Goal: Transaction & Acquisition: Book appointment/travel/reservation

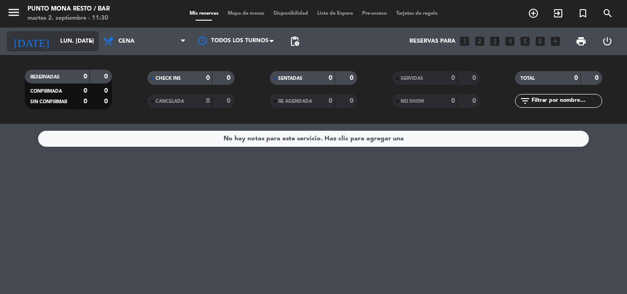
click at [81, 40] on input "lun. [DATE]" at bounding box center [95, 41] width 78 height 16
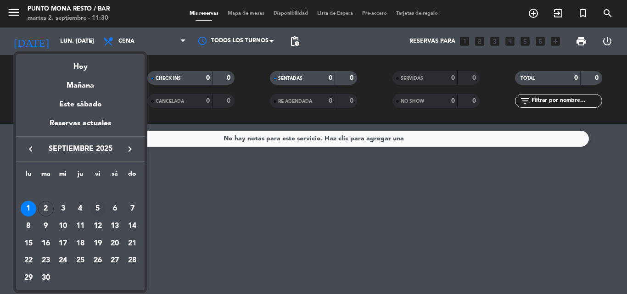
click at [100, 207] on div "5" at bounding box center [98, 209] width 16 height 16
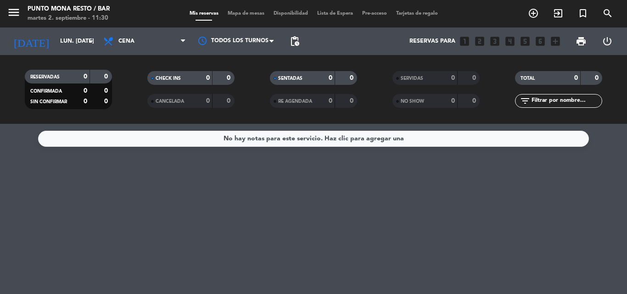
type input "vie. [DATE]"
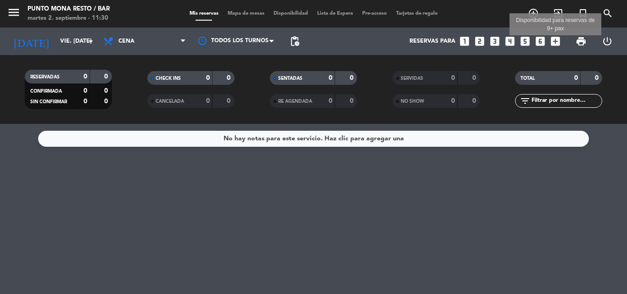
click at [553, 40] on icon "add_box" at bounding box center [555, 41] width 12 height 12
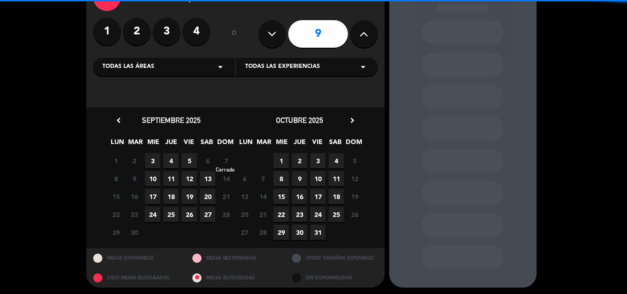
scroll to position [62, 0]
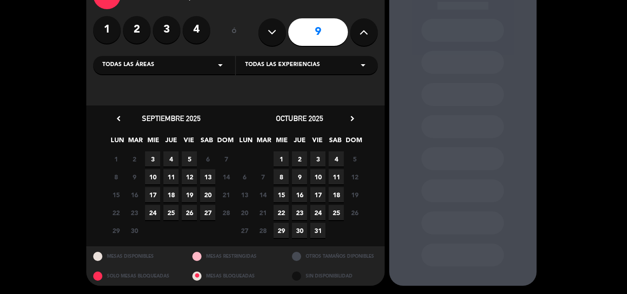
click at [189, 160] on span "5" at bounding box center [189, 158] width 15 height 15
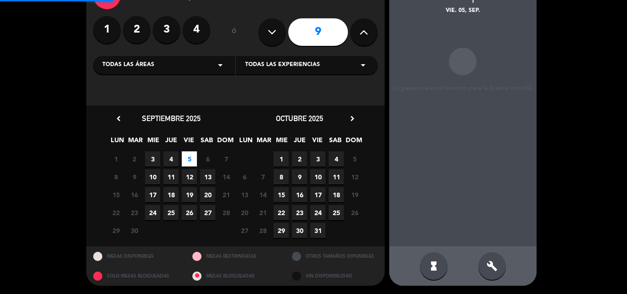
scroll to position [37, 0]
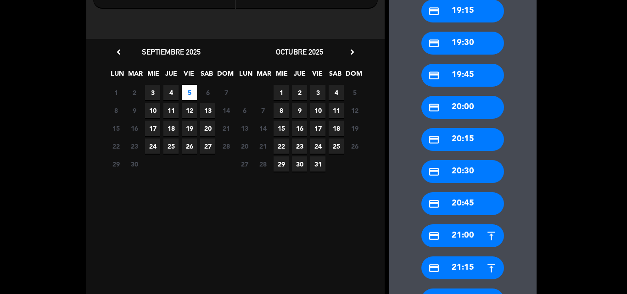
click at [459, 234] on div "credit_card 21:00" at bounding box center [462, 235] width 83 height 23
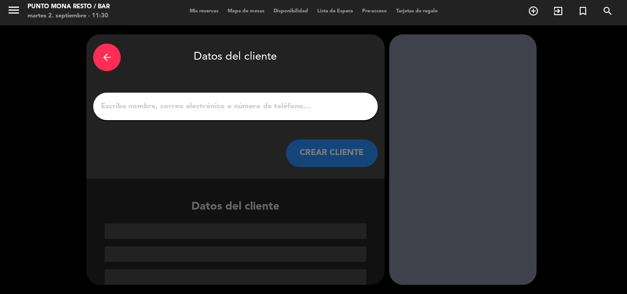
scroll to position [2, 0]
click at [143, 106] on input "1" at bounding box center [235, 106] width 271 height 13
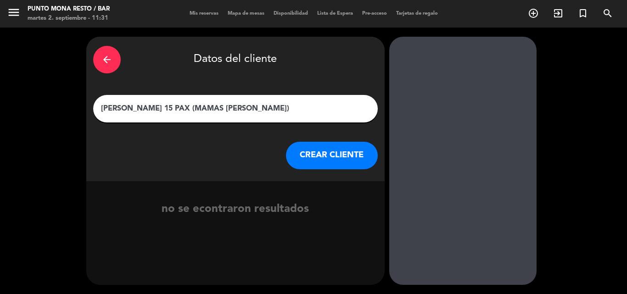
type input "[PERSON_NAME] 15 PAX (MAMAS [PERSON_NAME])"
click at [324, 156] on button "CREAR CLIENTE" at bounding box center [332, 156] width 92 height 28
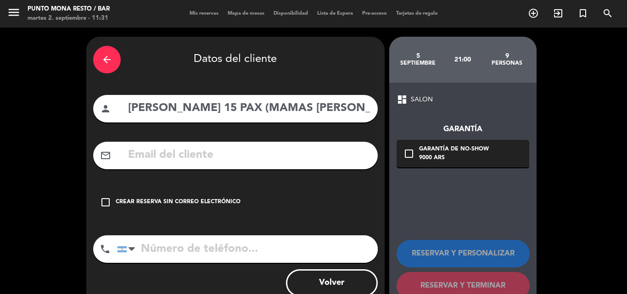
scroll to position [26, 0]
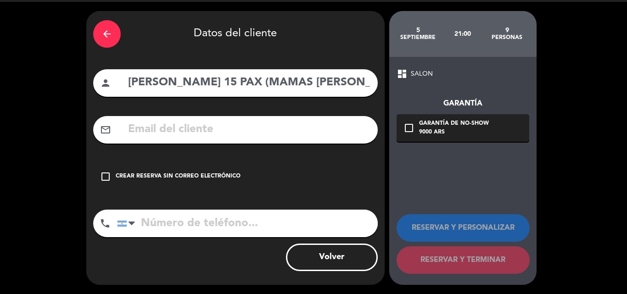
click at [107, 177] on icon "check_box_outline_blank" at bounding box center [105, 176] width 11 height 11
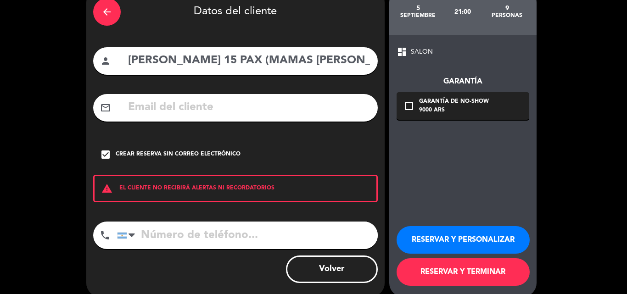
scroll to position [60, 0]
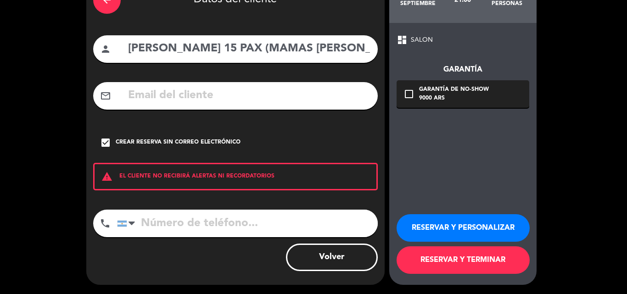
click at [465, 261] on button "RESERVAR Y TERMINAR" at bounding box center [462, 260] width 133 height 28
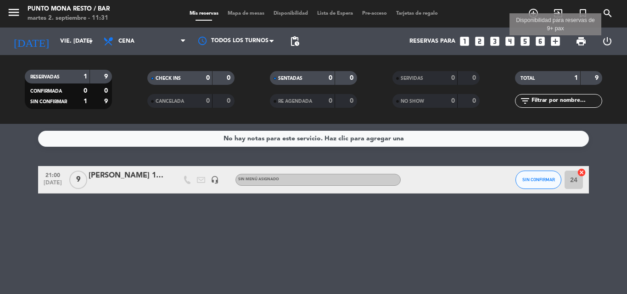
click at [557, 42] on icon "add_box" at bounding box center [555, 41] width 12 height 12
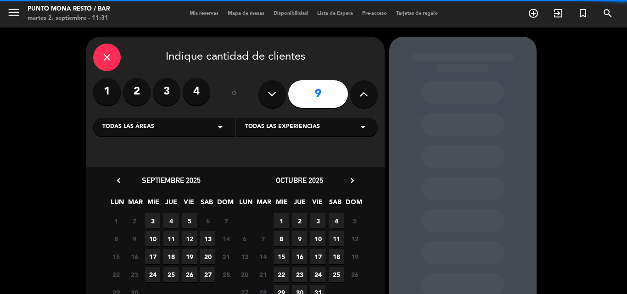
scroll to position [62, 0]
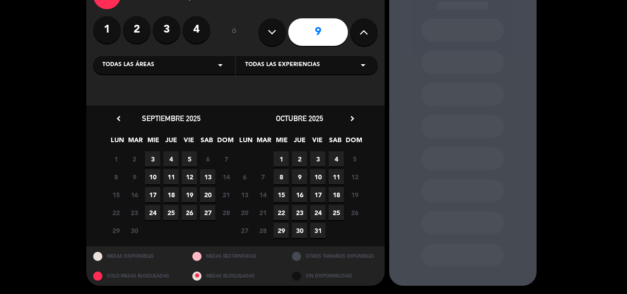
click at [189, 160] on span "5" at bounding box center [189, 158] width 15 height 15
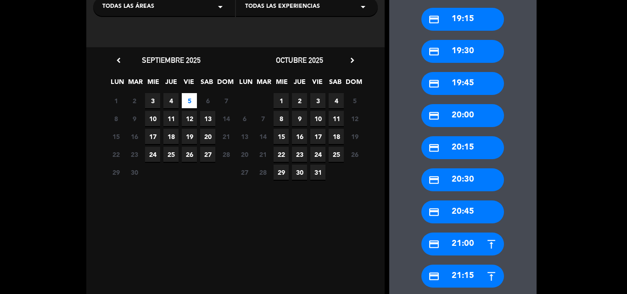
scroll to position [174, 0]
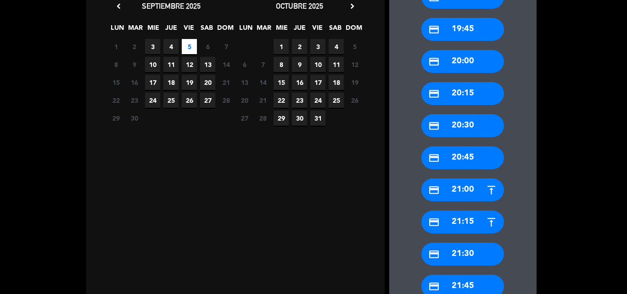
click at [468, 255] on div "credit_card 21:30" at bounding box center [462, 254] width 83 height 23
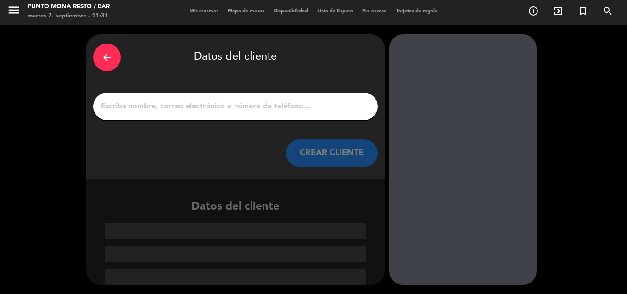
scroll to position [2, 0]
click at [199, 109] on input "1" at bounding box center [235, 106] width 271 height 13
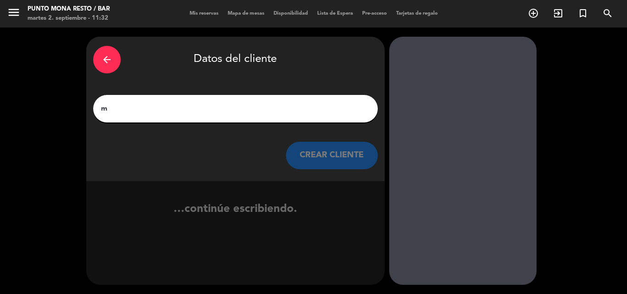
scroll to position [0, 0]
type input "m"
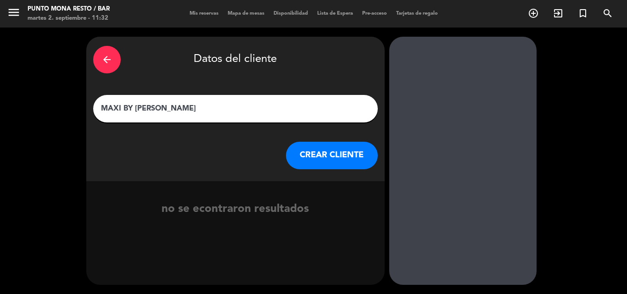
type input "MAXI BY [PERSON_NAME]"
click at [339, 150] on button "CREAR CLIENTE" at bounding box center [332, 156] width 92 height 28
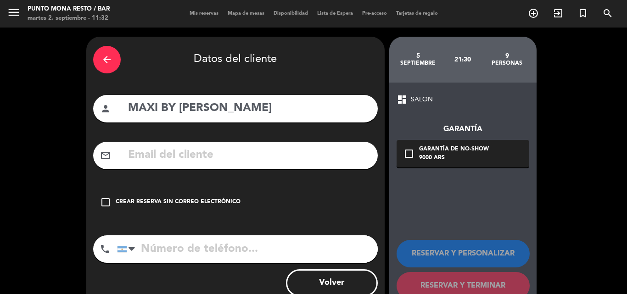
click at [107, 202] on icon "check_box_outline_blank" at bounding box center [105, 202] width 11 height 11
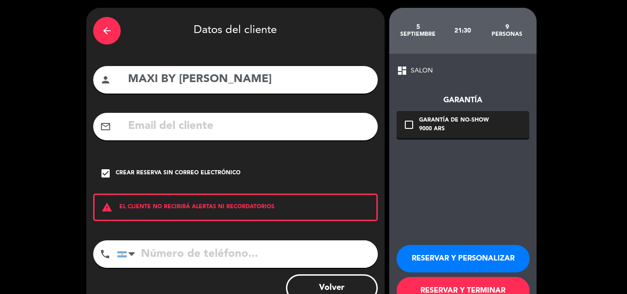
scroll to position [60, 0]
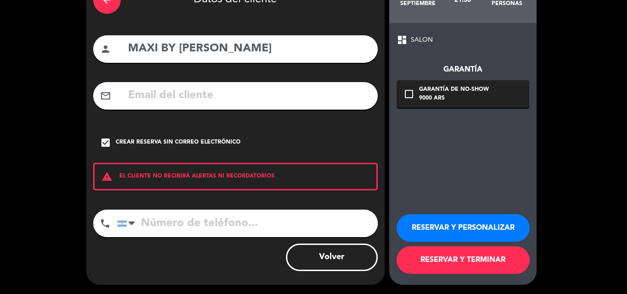
click at [450, 257] on button "RESERVAR Y TERMINAR" at bounding box center [462, 260] width 133 height 28
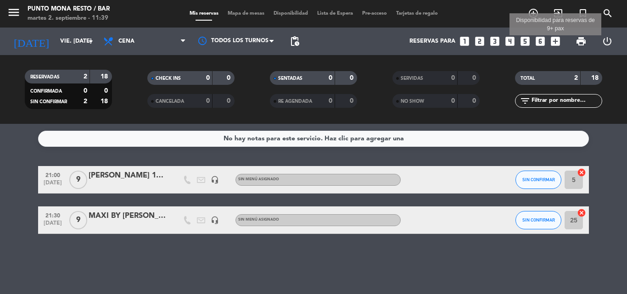
click at [555, 41] on icon "add_box" at bounding box center [555, 41] width 12 height 12
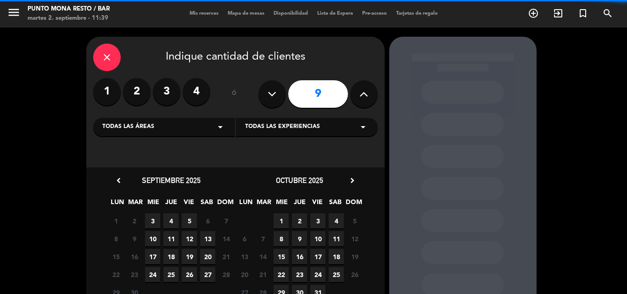
click at [275, 97] on icon at bounding box center [271, 94] width 9 height 14
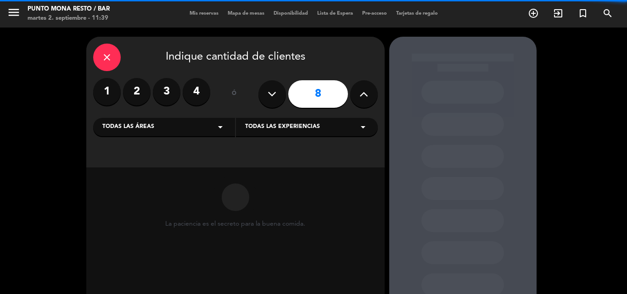
click at [275, 97] on icon at bounding box center [271, 94] width 9 height 14
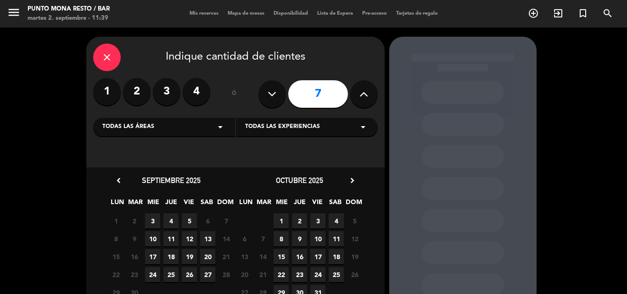
click at [271, 96] on icon at bounding box center [271, 94] width 9 height 14
click at [368, 98] on button at bounding box center [364, 94] width 28 height 28
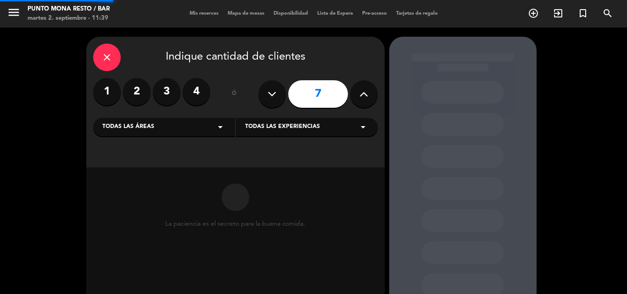
click at [368, 98] on icon at bounding box center [363, 94] width 9 height 14
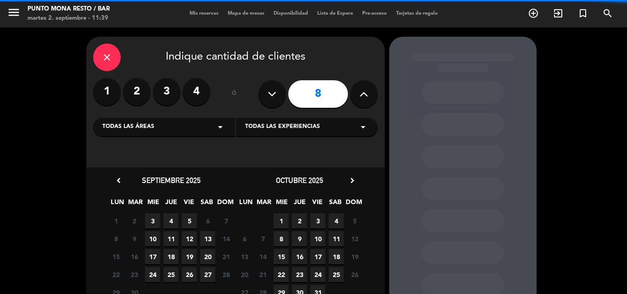
click at [367, 98] on icon at bounding box center [363, 94] width 9 height 14
type input "9"
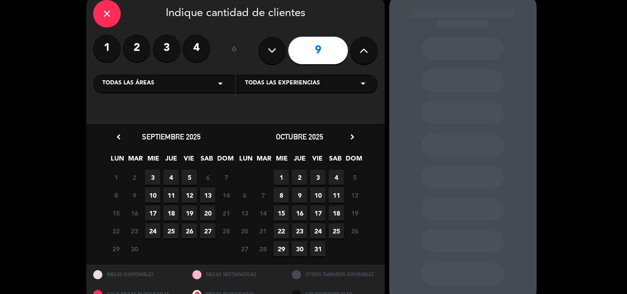
scroll to position [46, 0]
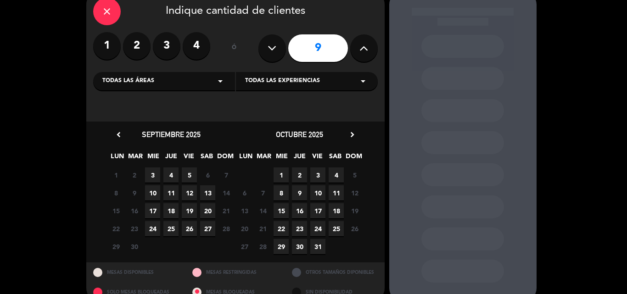
click at [189, 174] on span "5" at bounding box center [189, 174] width 15 height 15
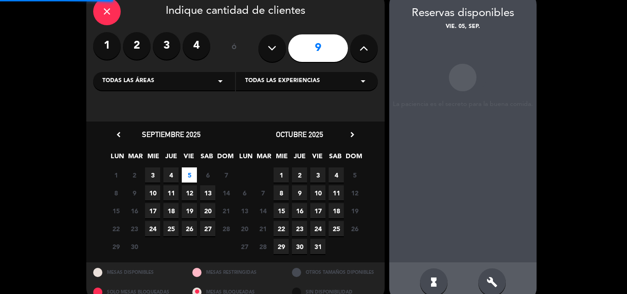
scroll to position [37, 0]
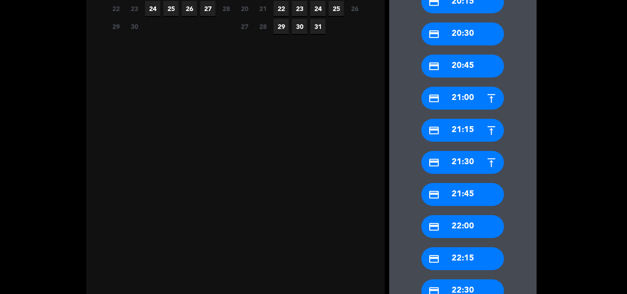
click at [471, 217] on div "credit_card 22:00" at bounding box center [462, 226] width 83 height 23
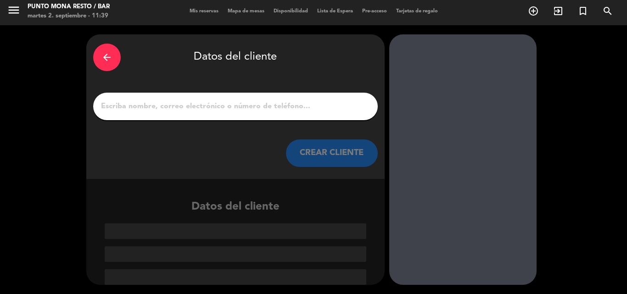
click at [205, 108] on input "1" at bounding box center [235, 106] width 271 height 13
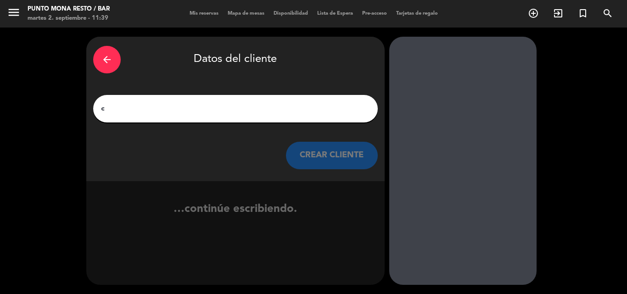
scroll to position [0, 0]
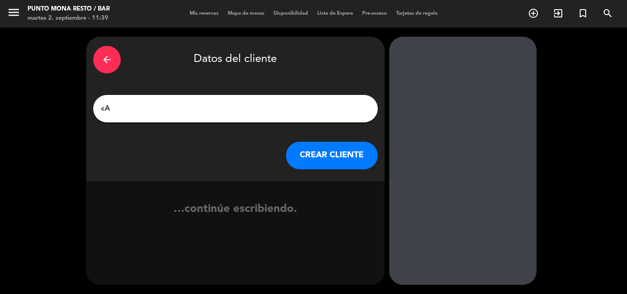
type input "c"
type input "[PERSON_NAME]"
click at [339, 152] on button "CREAR CLIENTE" at bounding box center [332, 156] width 92 height 28
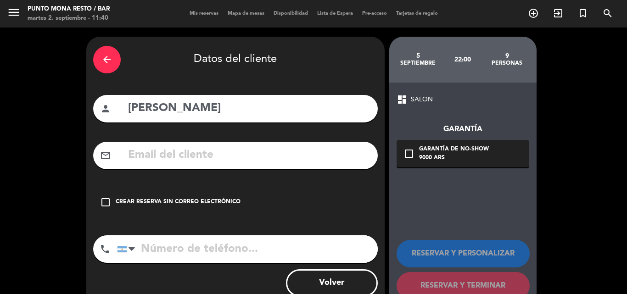
scroll to position [26, 0]
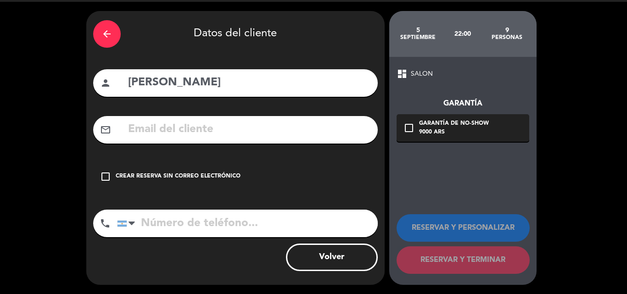
click at [106, 178] on icon "check_box_outline_blank" at bounding box center [105, 176] width 11 height 11
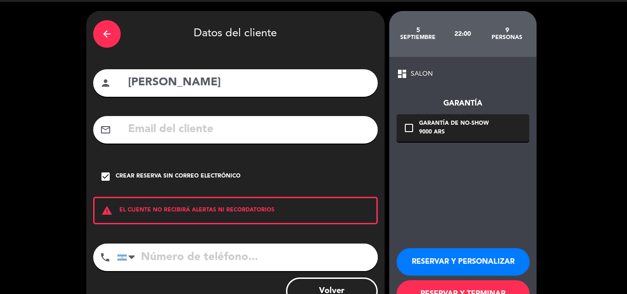
scroll to position [60, 0]
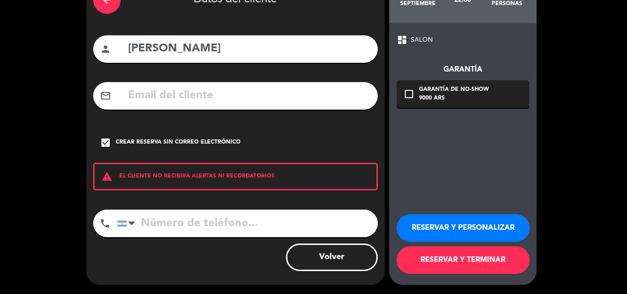
click at [483, 259] on button "RESERVAR Y TERMINAR" at bounding box center [462, 260] width 133 height 28
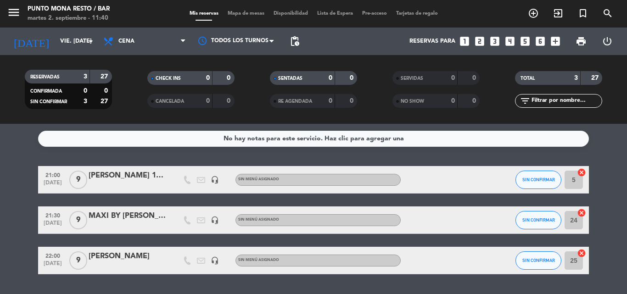
click at [511, 41] on icon "looks_4" at bounding box center [510, 41] width 12 height 12
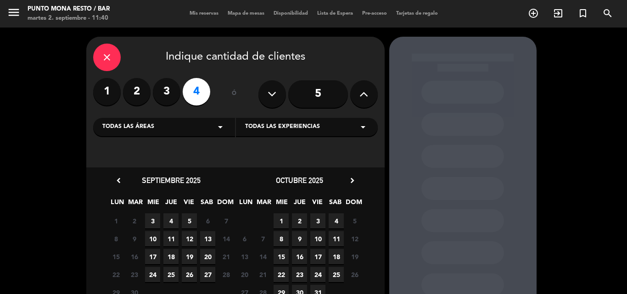
click at [190, 218] on span "5" at bounding box center [189, 220] width 15 height 15
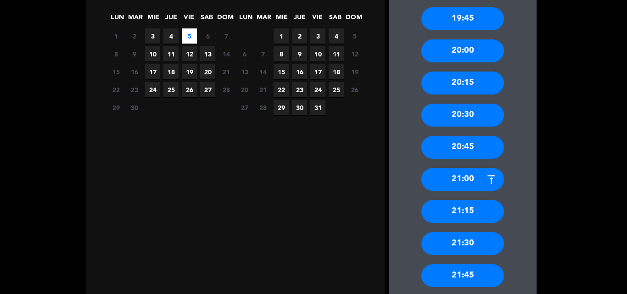
scroll to position [220, 0]
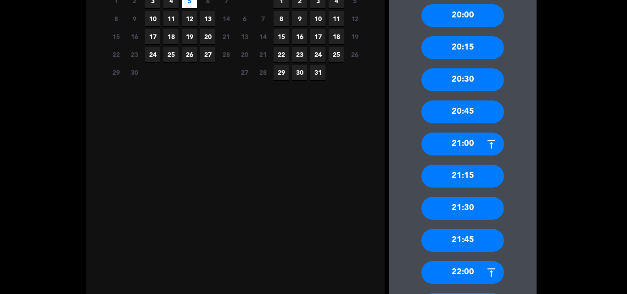
click at [463, 145] on div "21:00" at bounding box center [462, 144] width 83 height 23
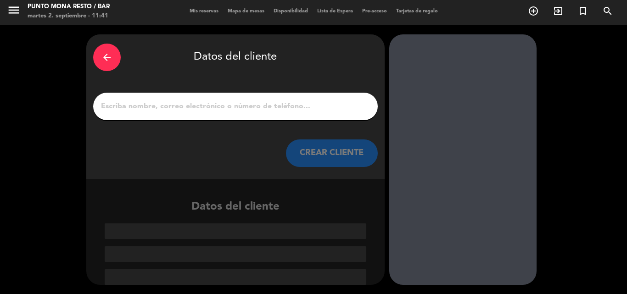
scroll to position [2, 0]
click at [198, 107] on input "1" at bounding box center [235, 106] width 271 height 13
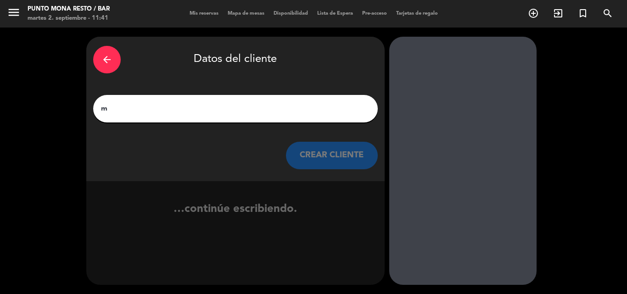
scroll to position [0, 0]
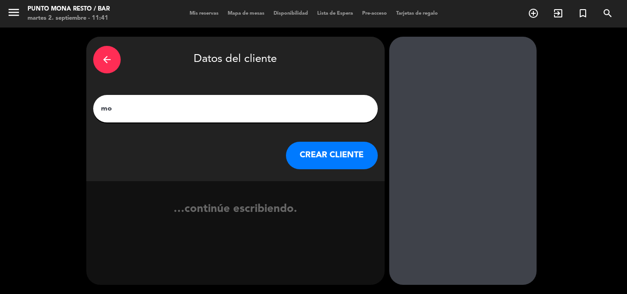
type input "m"
type input "MODELOS BY [PERSON_NAME]"
click at [335, 156] on button "CREAR CLIENTE" at bounding box center [332, 156] width 92 height 28
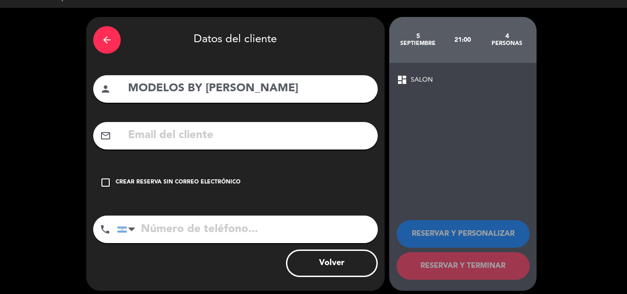
scroll to position [26, 0]
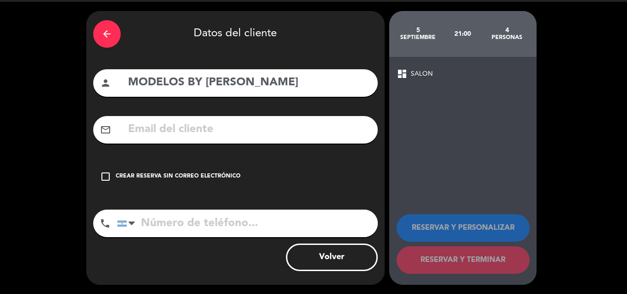
click at [106, 175] on icon "check_box_outline_blank" at bounding box center [105, 176] width 11 height 11
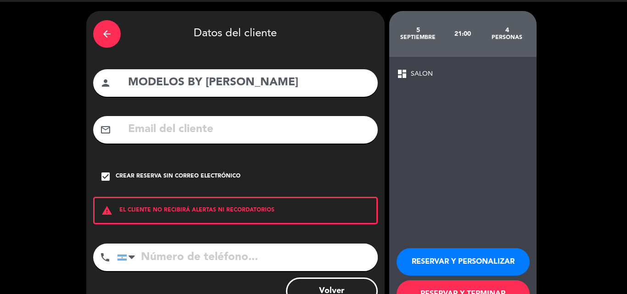
scroll to position [60, 0]
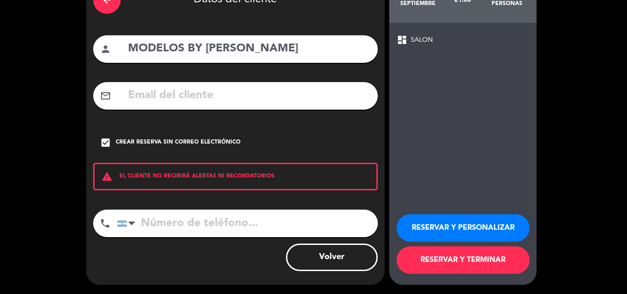
click at [459, 256] on button "RESERVAR Y TERMINAR" at bounding box center [462, 260] width 133 height 28
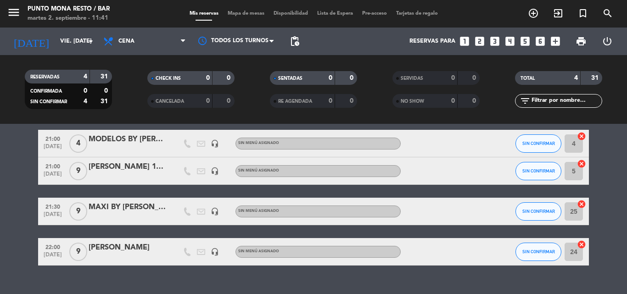
scroll to position [46, 0]
